Goal: Task Accomplishment & Management: Use online tool/utility

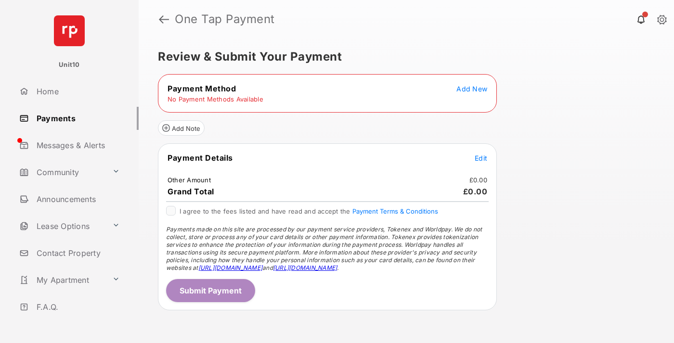
click at [472, 89] on span "Add New" at bounding box center [472, 89] width 31 height 8
